Goal: Understand process/instructions: Learn how to perform a task or action

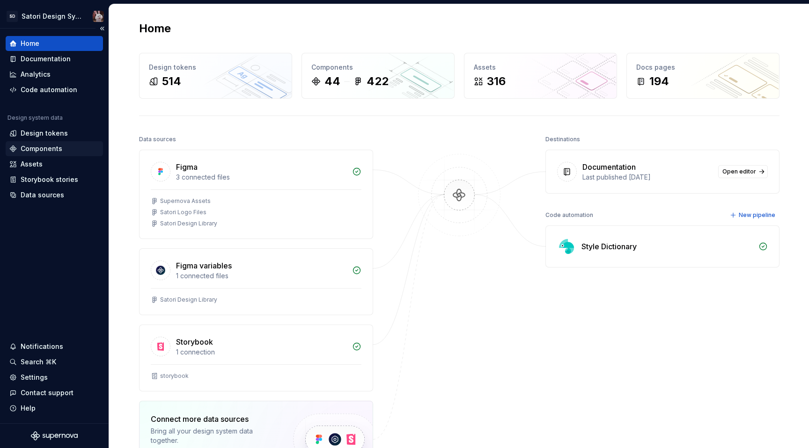
click at [46, 150] on div "Components" at bounding box center [42, 148] width 42 height 9
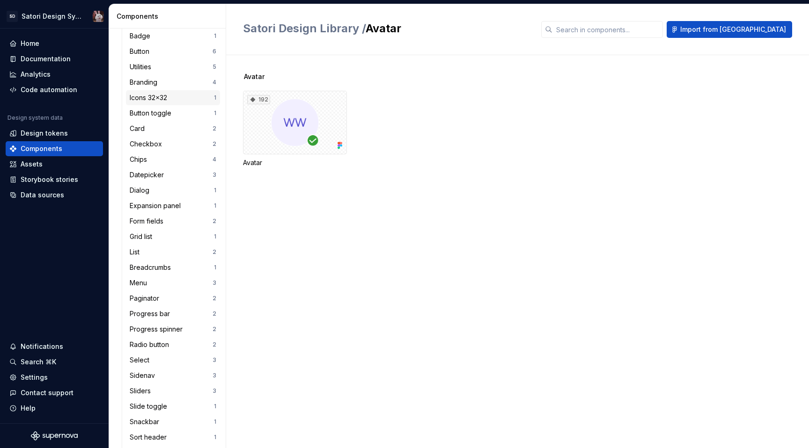
scroll to position [148, 0]
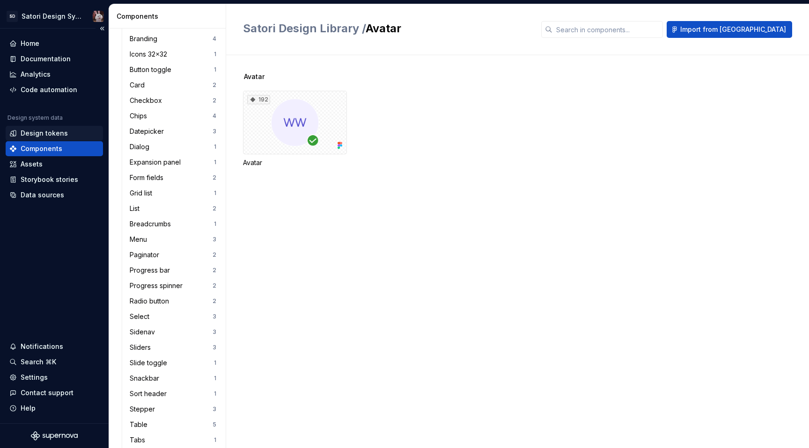
click at [42, 136] on div "Design tokens" at bounding box center [44, 133] width 47 height 9
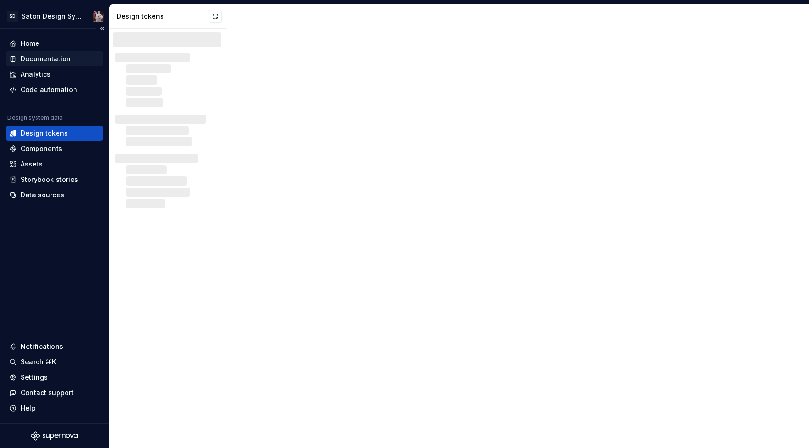
click at [51, 59] on div "Documentation" at bounding box center [46, 58] width 50 height 9
click at [70, 62] on div "Documentation" at bounding box center [54, 58] width 90 height 9
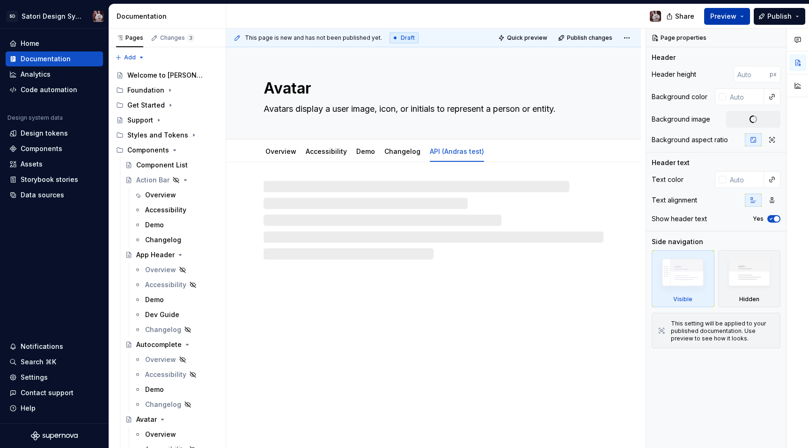
click at [714, 20] on span "Preview" at bounding box center [723, 16] width 26 height 9
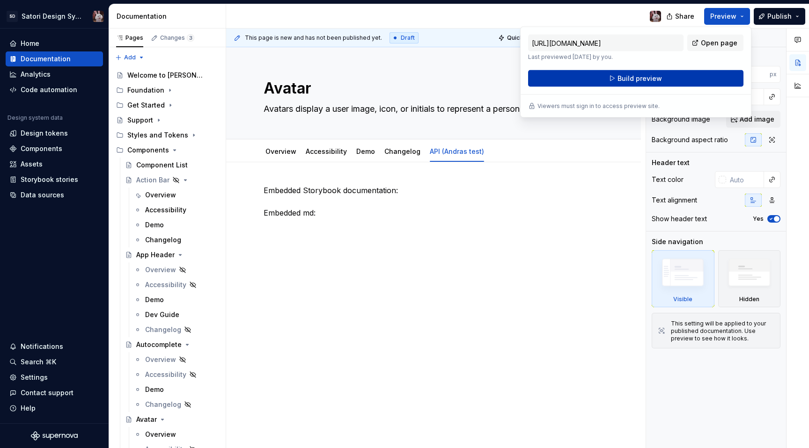
click at [617, 79] on button "Build preview" at bounding box center [635, 78] width 215 height 17
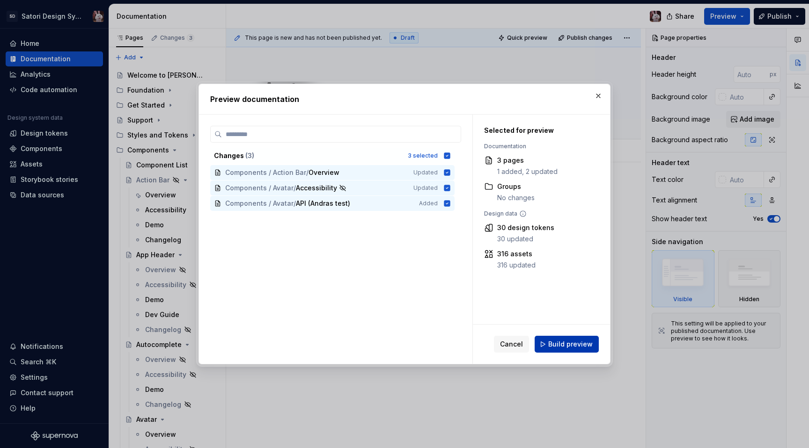
click at [565, 344] on span "Build preview" at bounding box center [570, 344] width 44 height 9
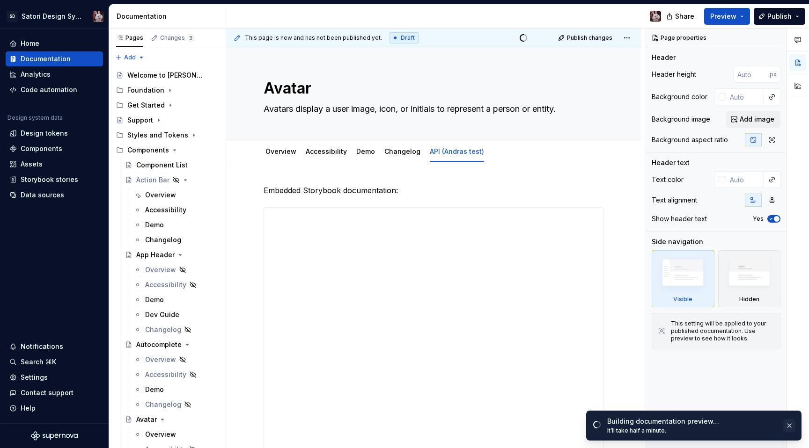
click at [787, 428] on button "button" at bounding box center [789, 425] width 12 height 13
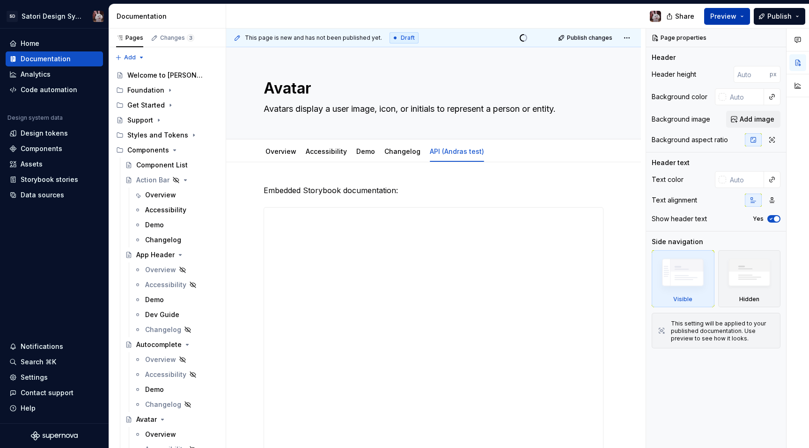
click at [746, 21] on button "Preview" at bounding box center [727, 16] width 46 height 17
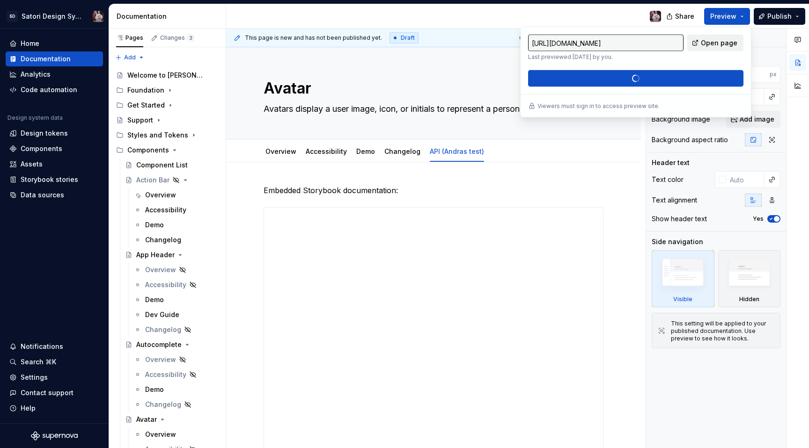
click at [723, 44] on span "Open page" at bounding box center [719, 42] width 37 height 9
type textarea "*"
